Goal: Transaction & Acquisition: Purchase product/service

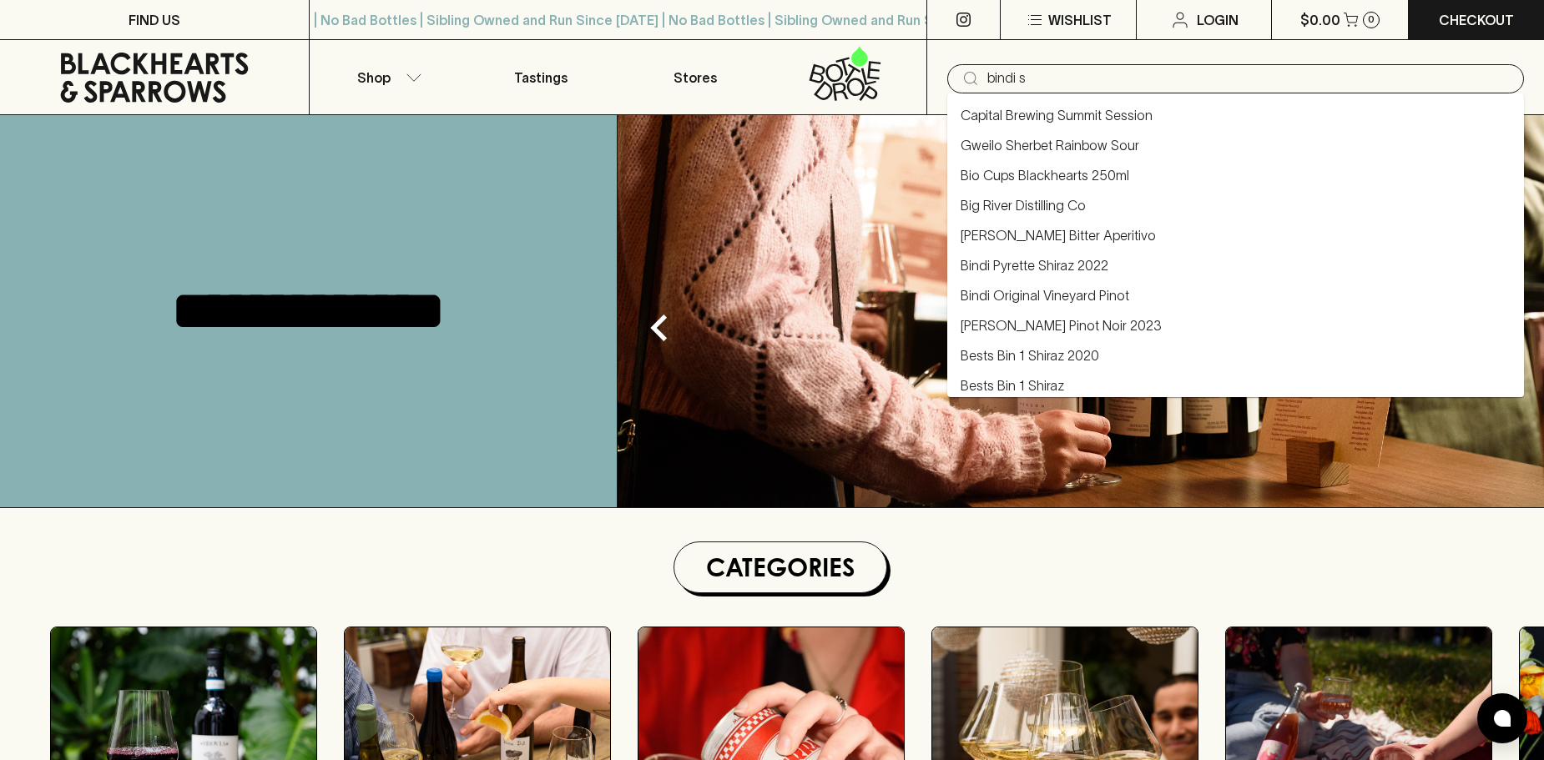
type input "bindi sh"
click at [1080, 257] on link "Bindi Pyrette Shiraz 2022" at bounding box center [1035, 265] width 148 height 20
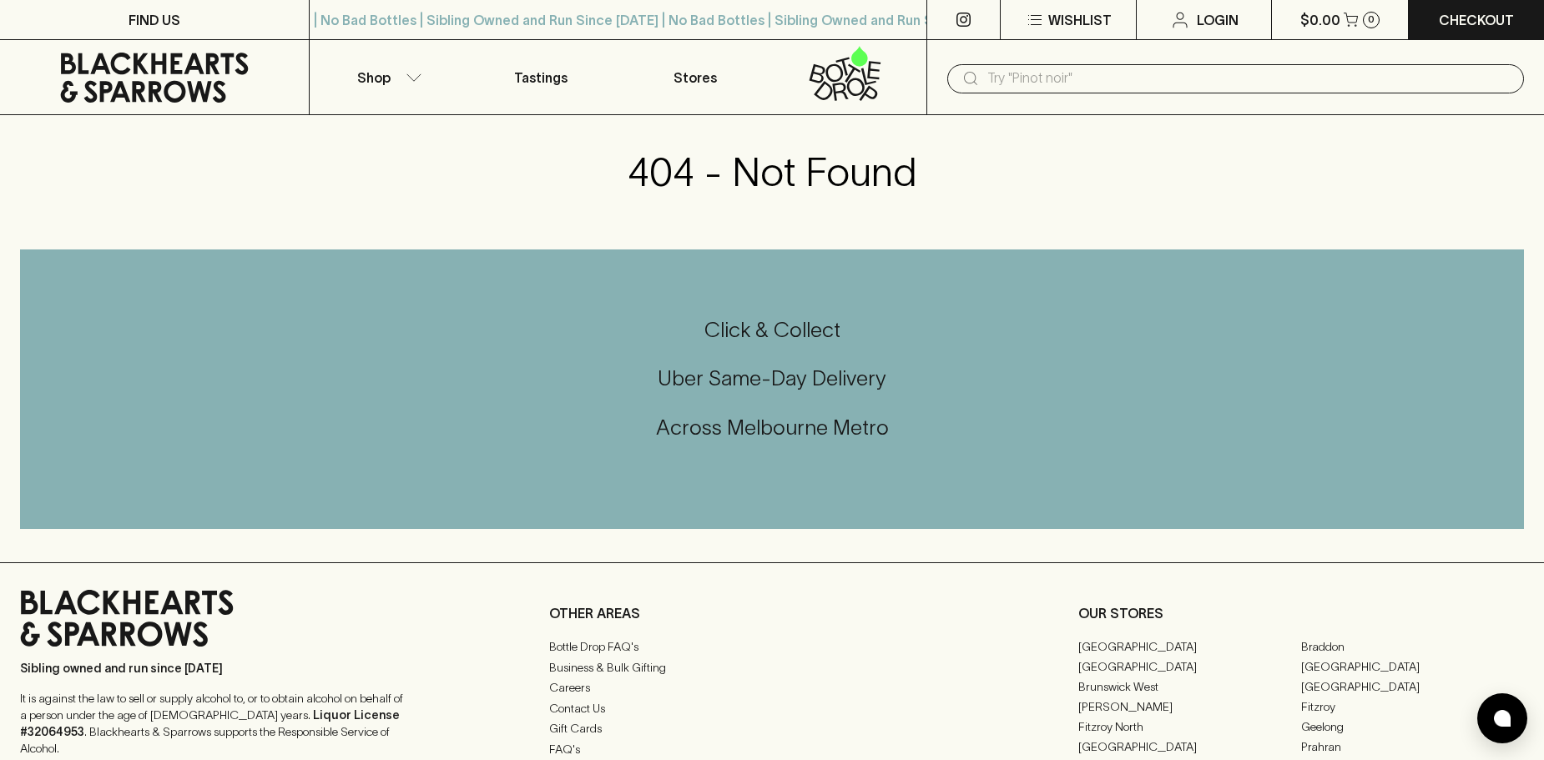
click at [1006, 77] on input "text" at bounding box center [1248, 78] width 523 height 27
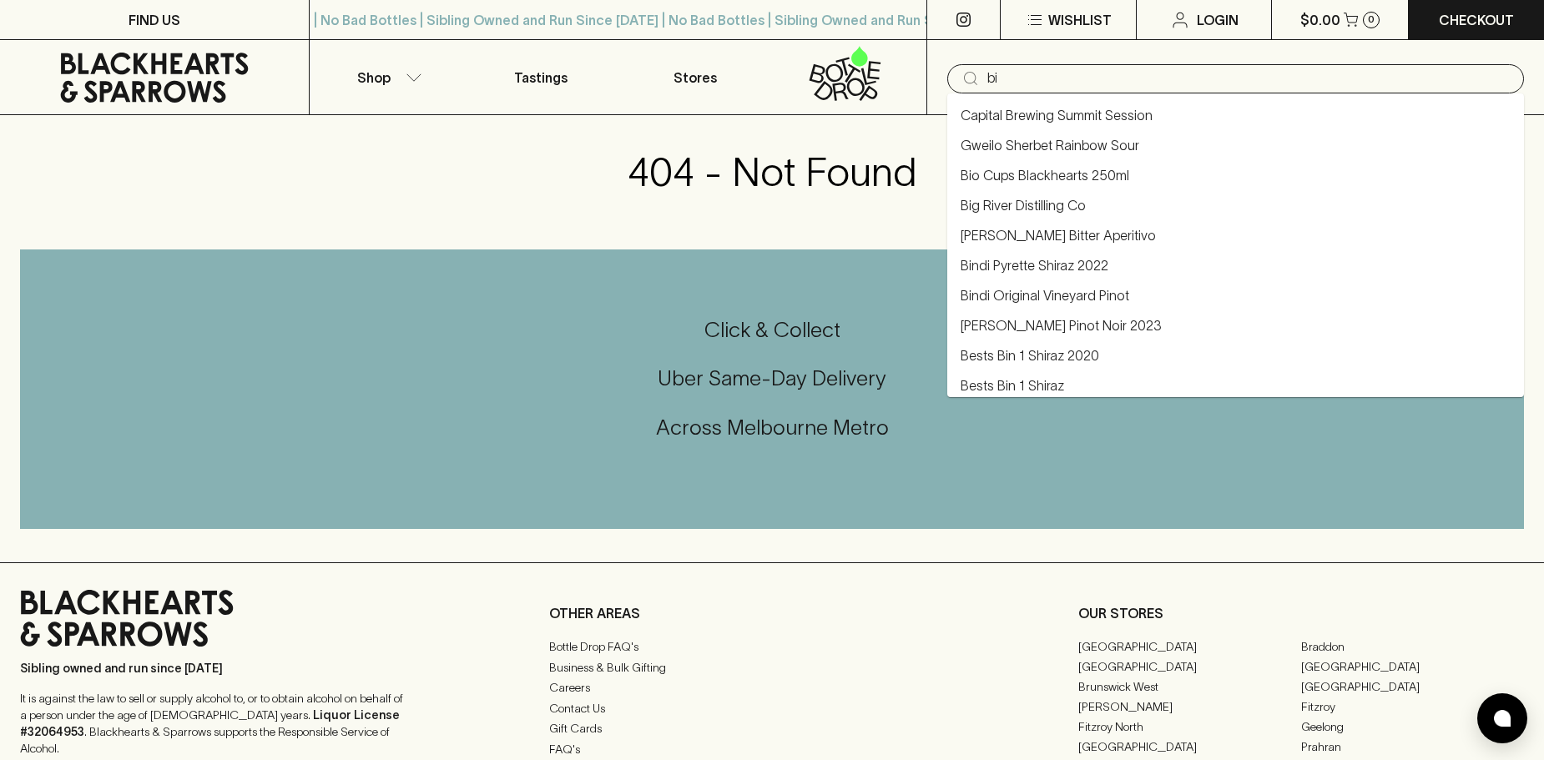
type input "b"
type input "pyrett"
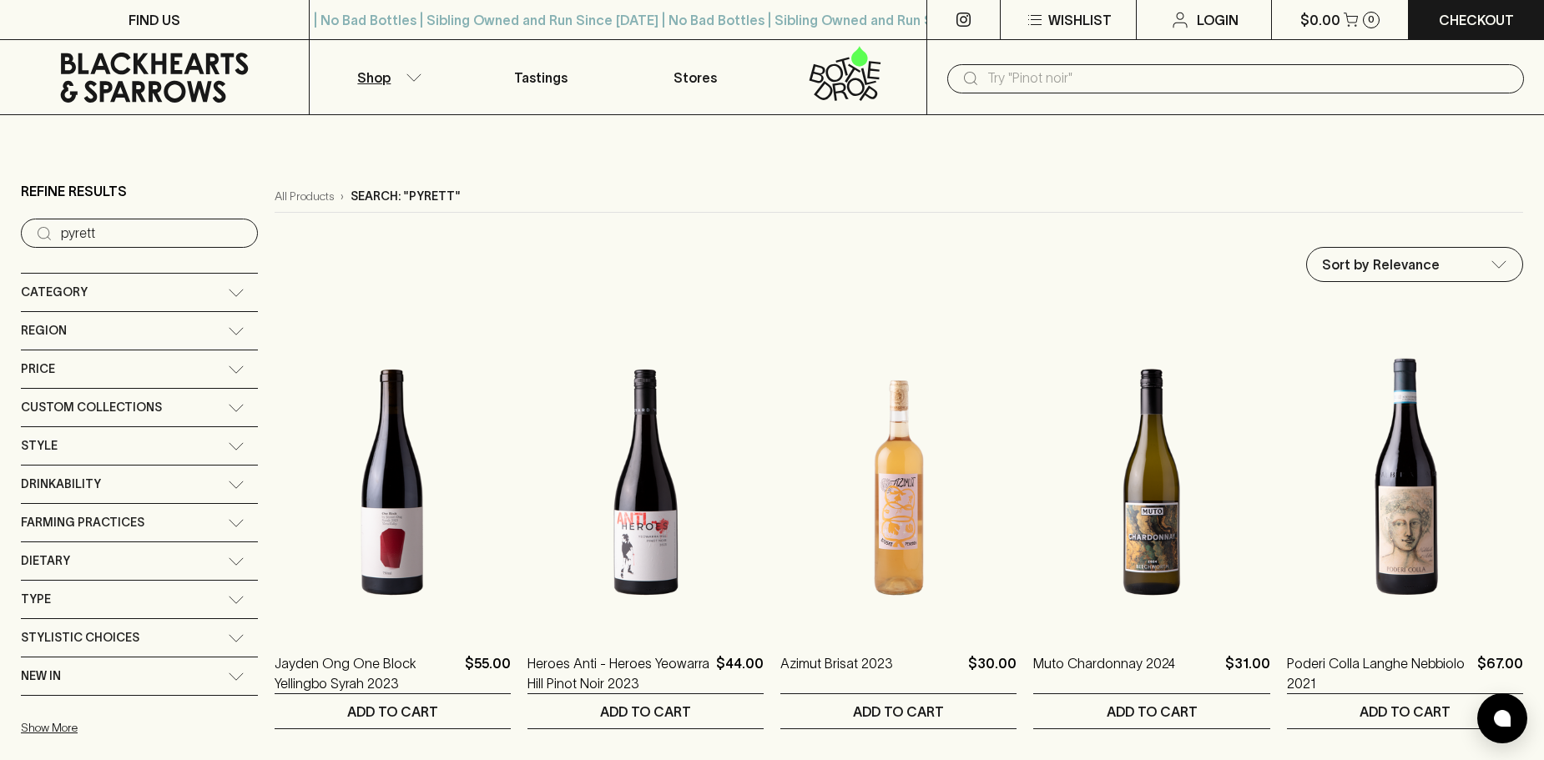
click at [1040, 78] on input "text" at bounding box center [1248, 78] width 523 height 27
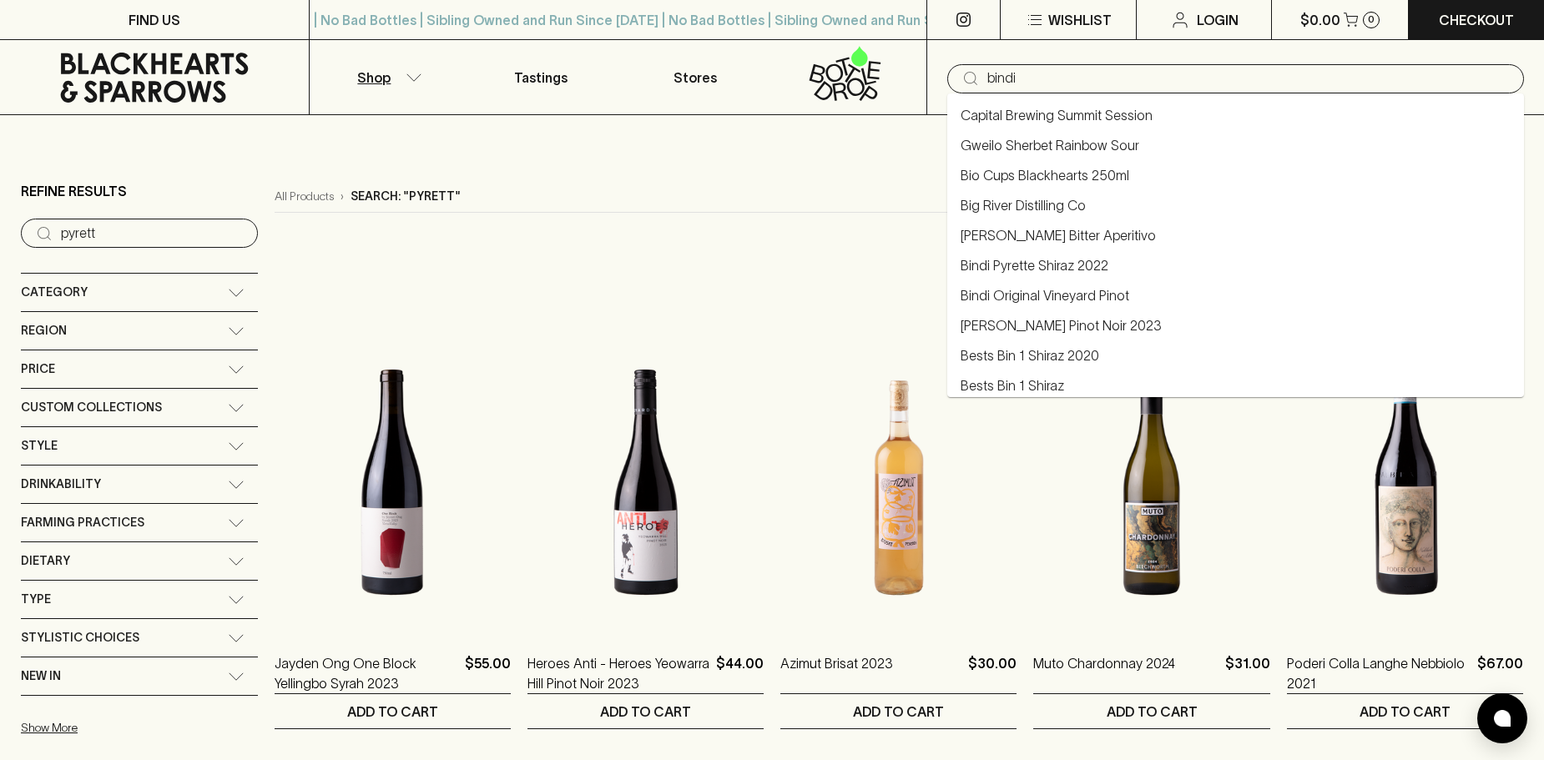
type input "bindi"
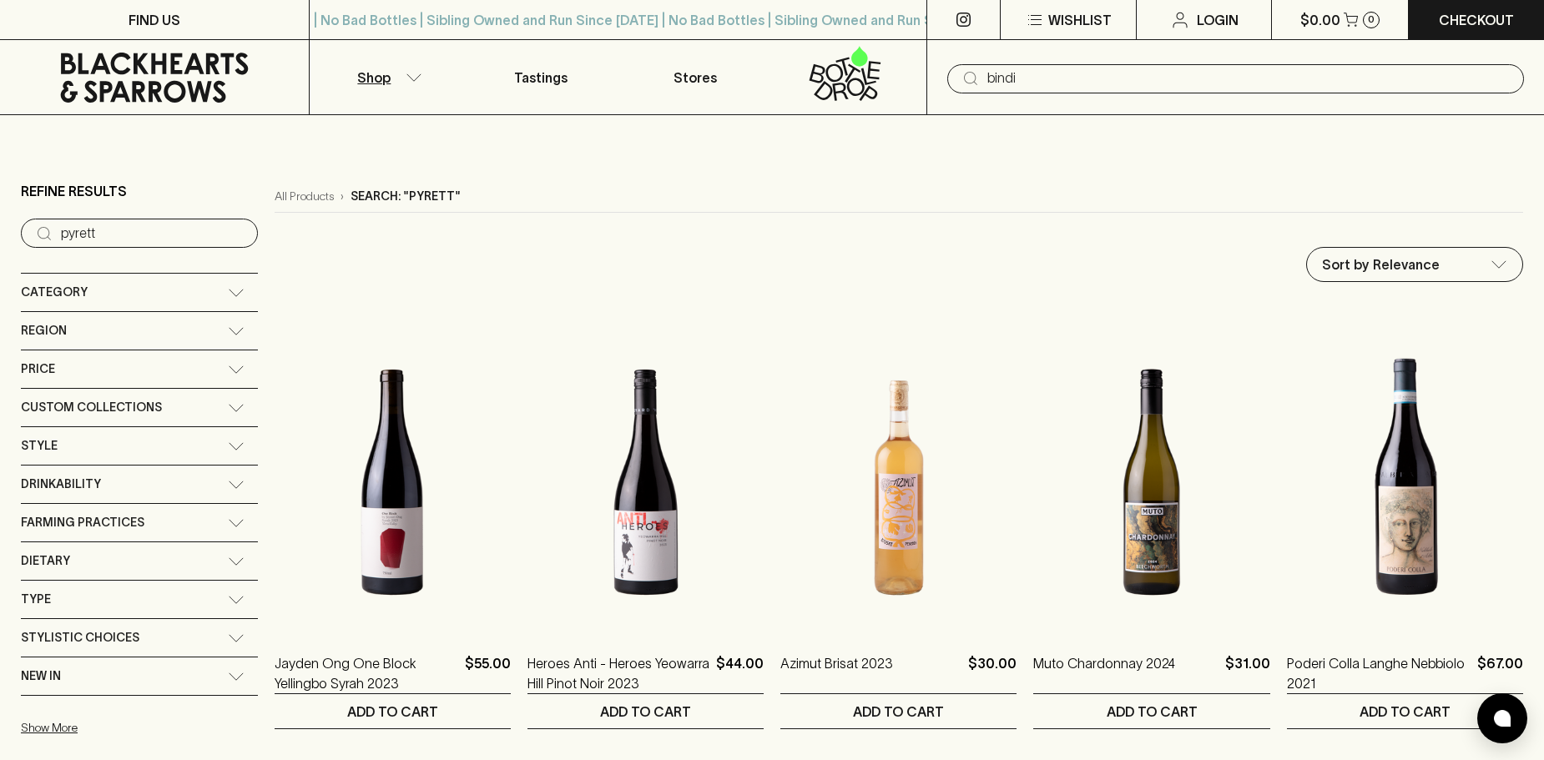
type input "bindi"
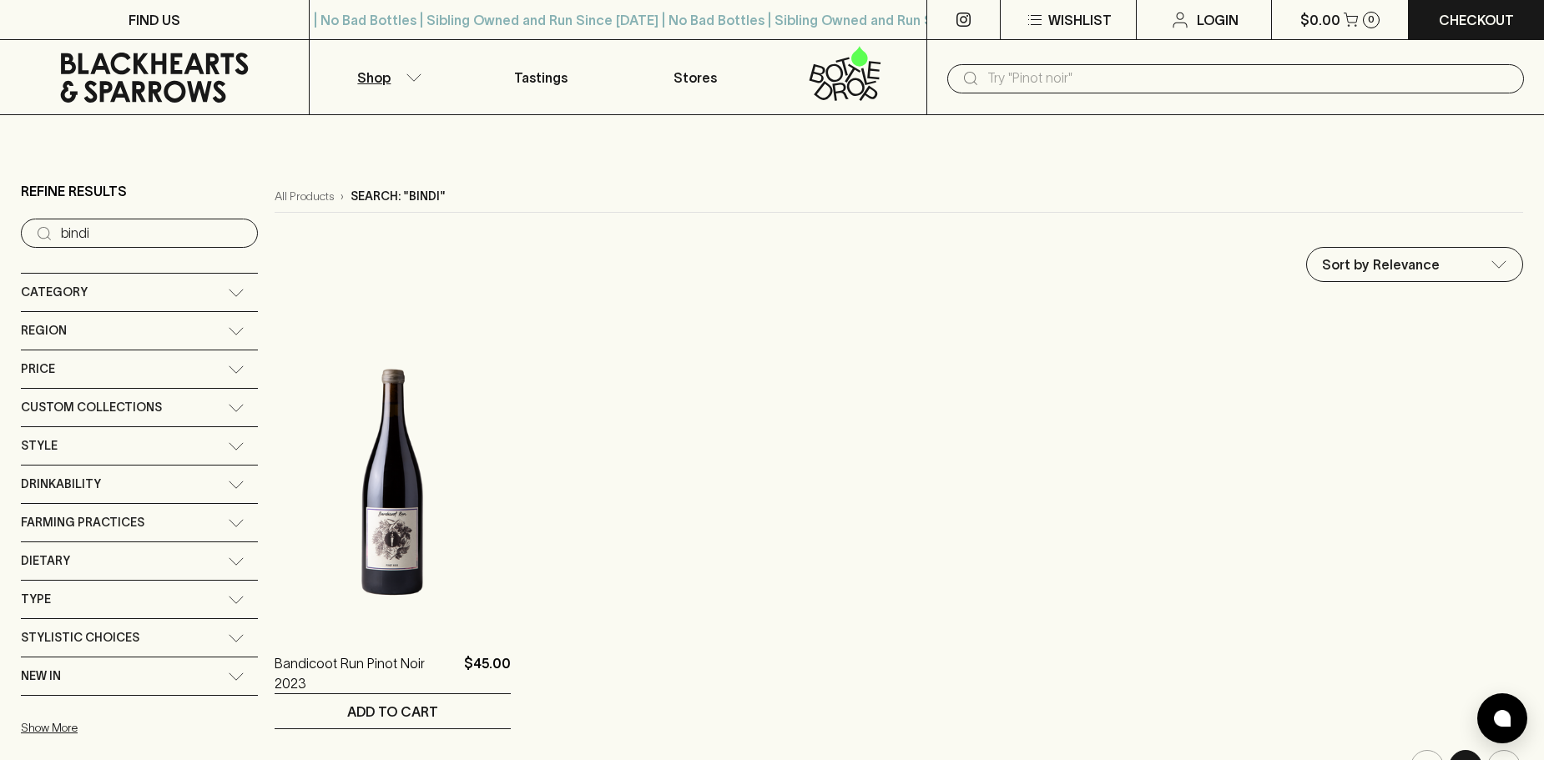
click at [653, 481] on ol "Bandicoot Run Pinot Noir 2023 $45.00 1 ADD TO CART" at bounding box center [899, 516] width 1248 height 426
